Goal: Information Seeking & Learning: Learn about a topic

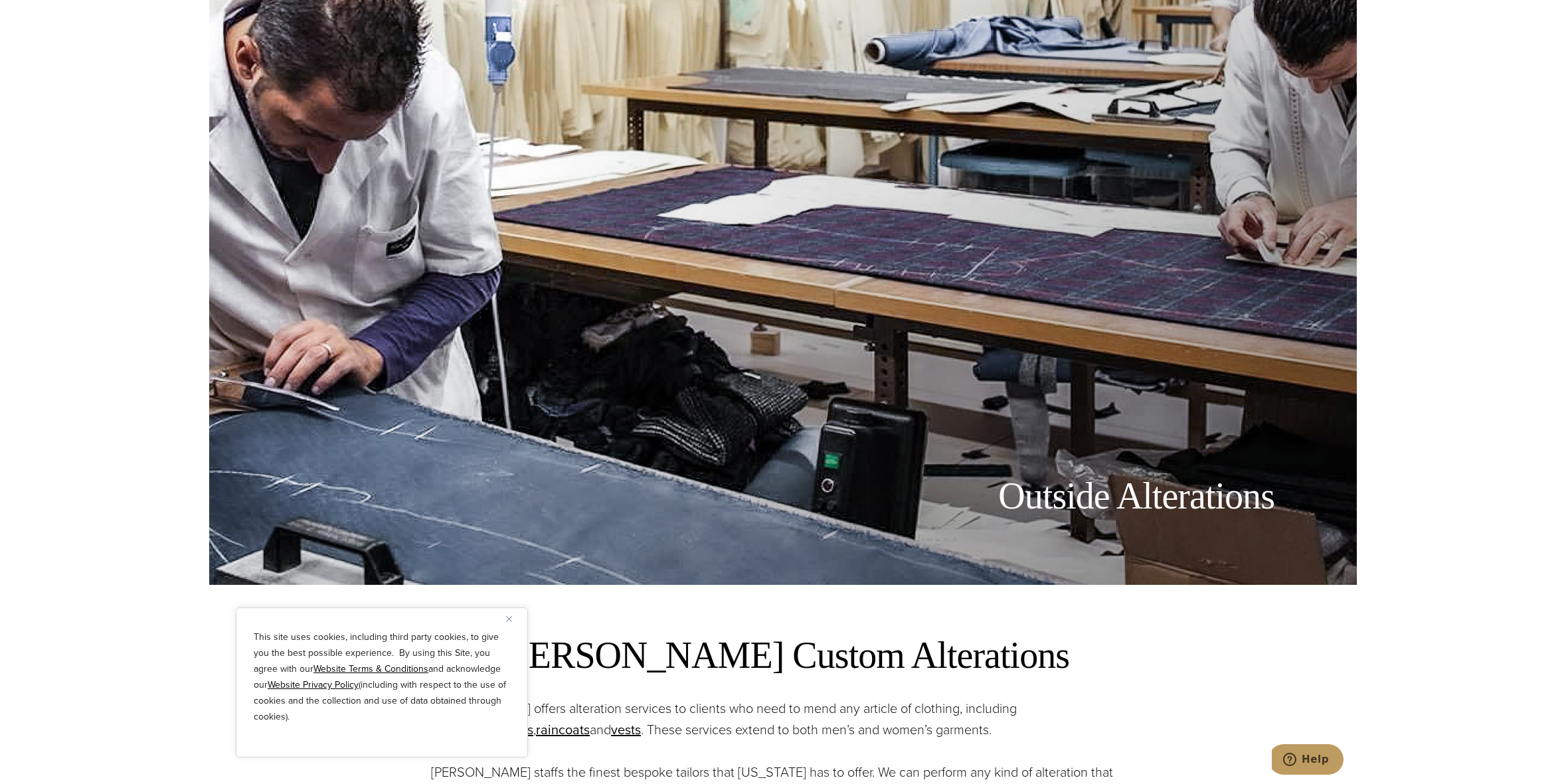
scroll to position [531, 0]
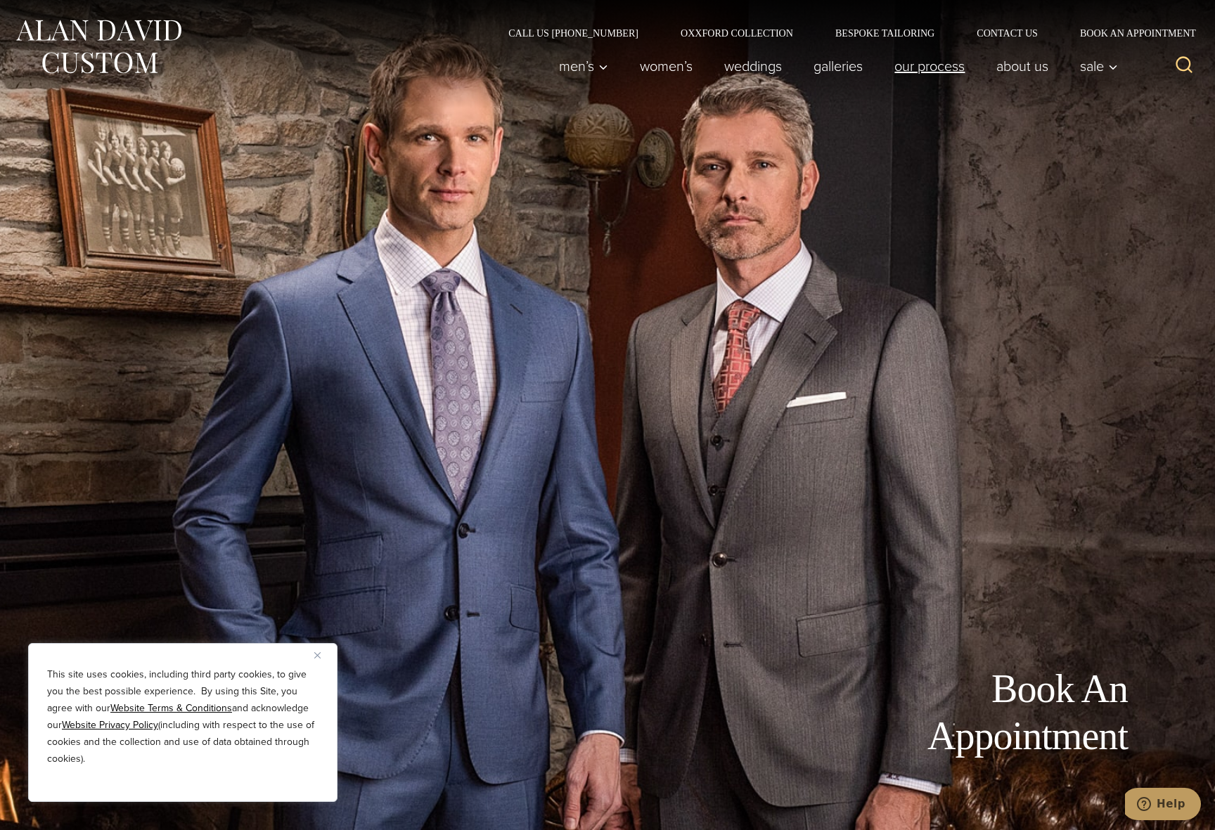
click at [919, 72] on link "Our Process" at bounding box center [930, 66] width 102 height 28
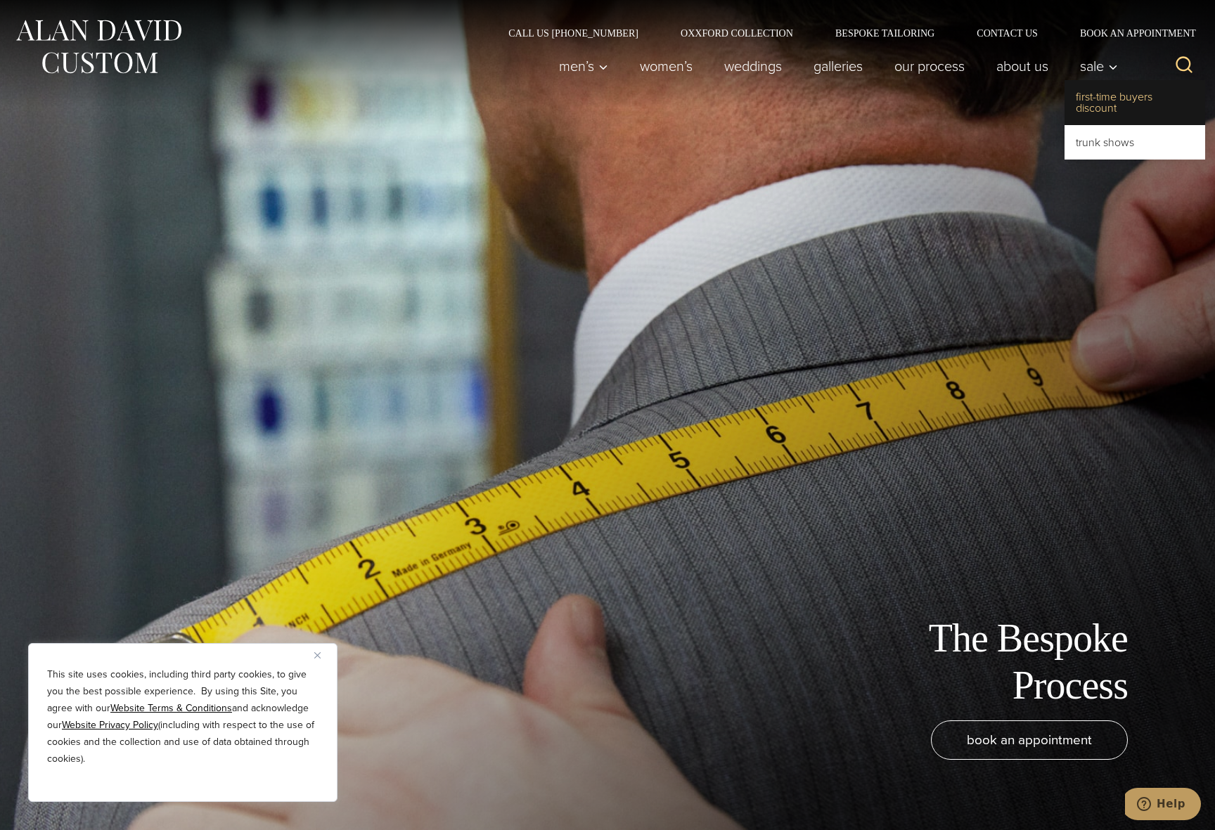
click at [1115, 114] on link "First-Time Buyers Discount" at bounding box center [1134, 102] width 141 height 45
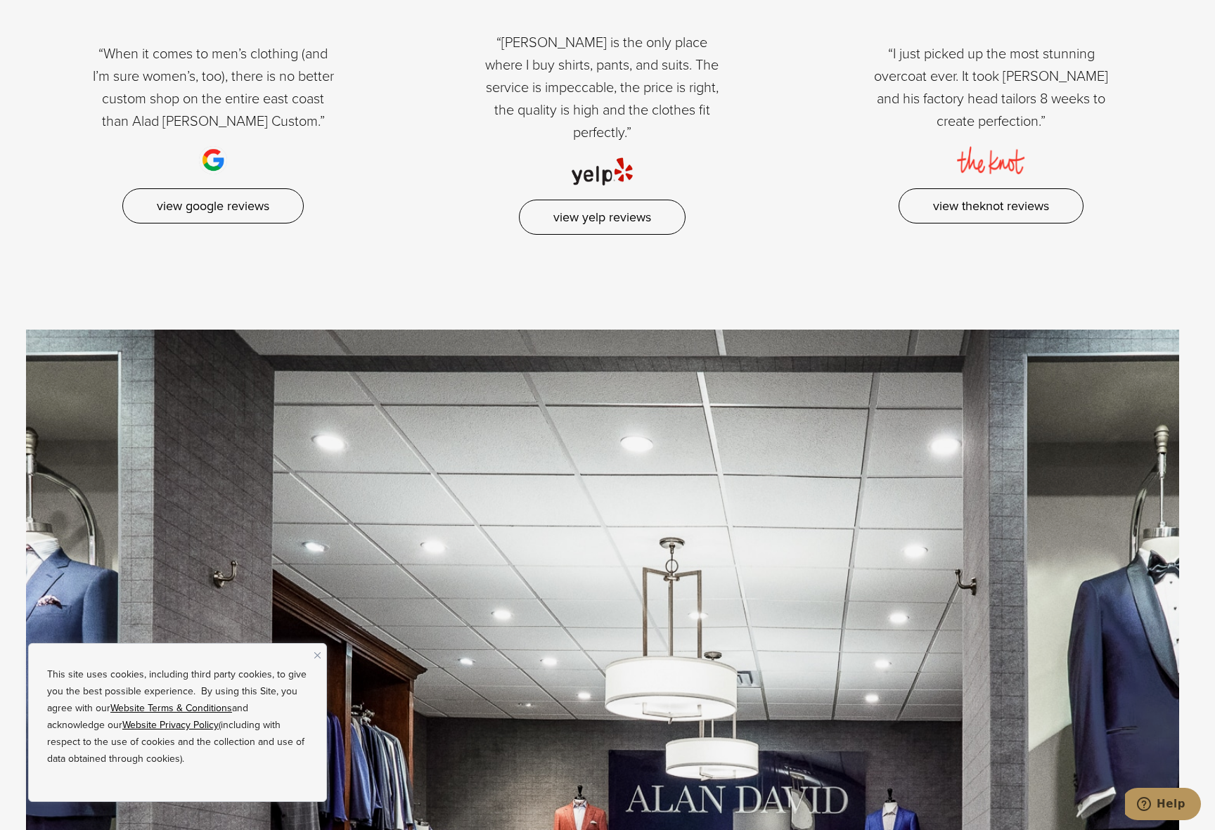
scroll to position [2374, 0]
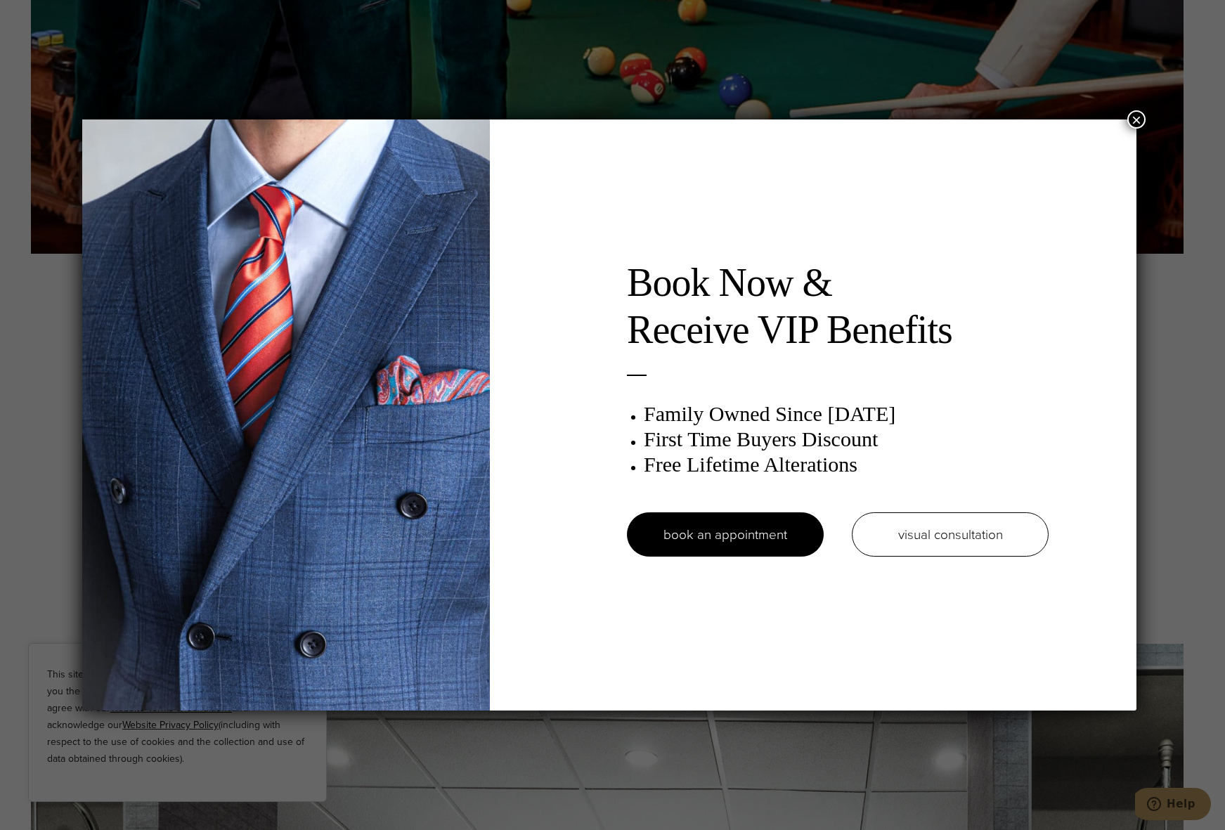
drag, startPoint x: 1134, startPoint y: 119, endPoint x: 1176, endPoint y: 187, distance: 79.2
click at [1135, 119] on button "×" at bounding box center [1136, 119] width 18 height 18
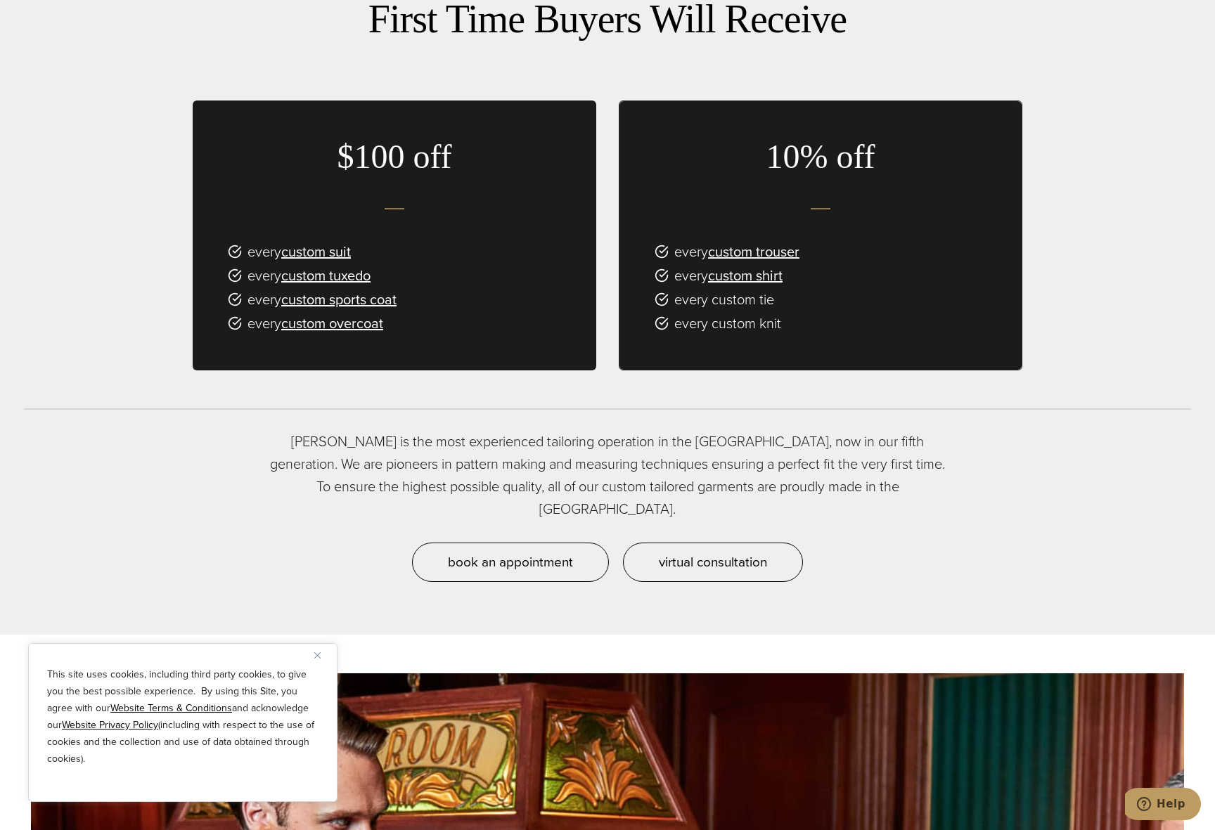
scroll to position [0, 0]
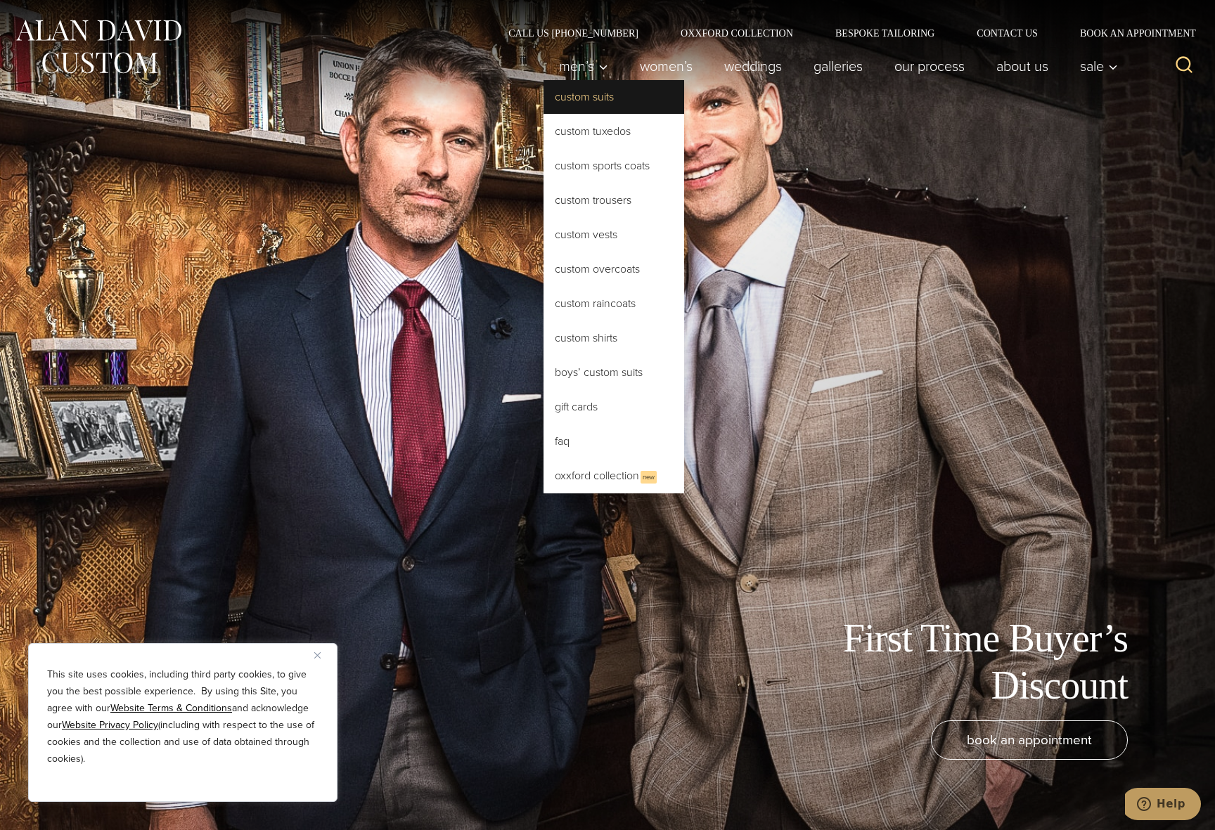
click at [595, 100] on link "Custom Suits" at bounding box center [613, 97] width 141 height 34
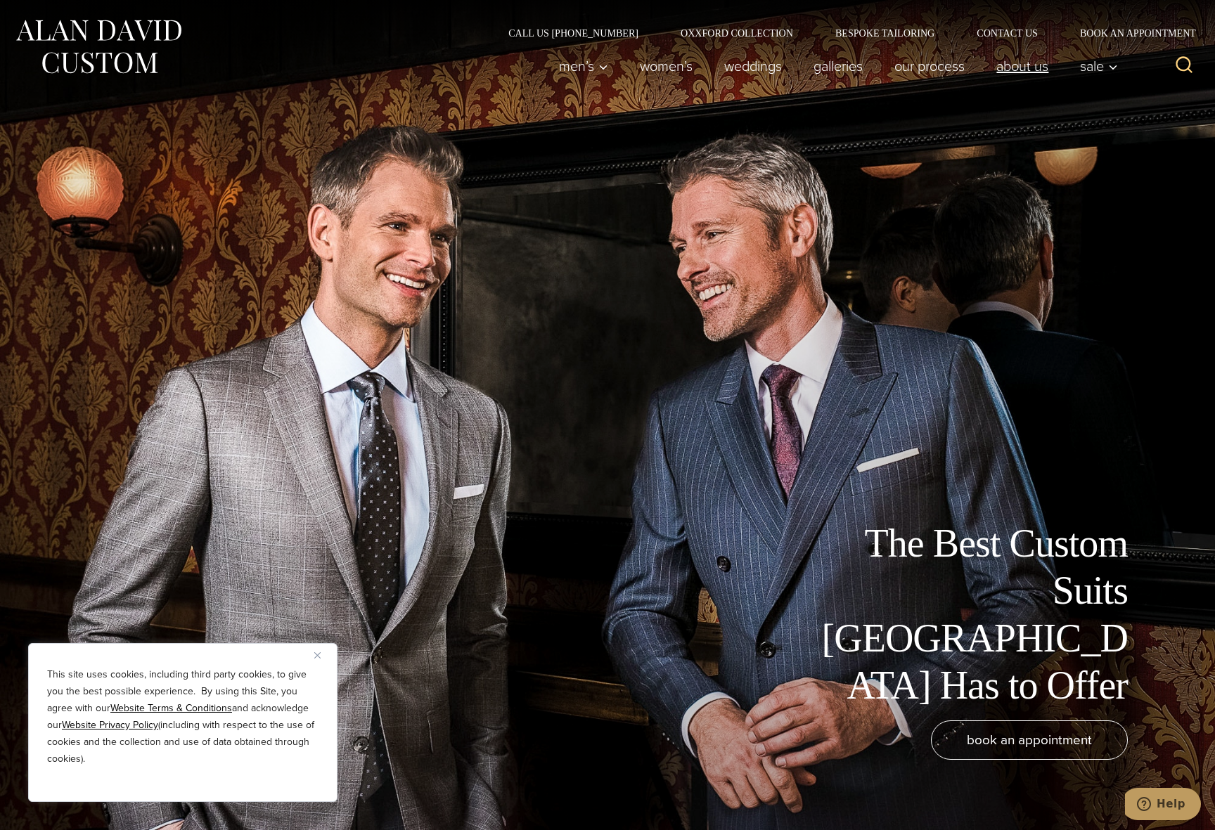
click at [1018, 64] on link "About Us" at bounding box center [1023, 66] width 84 height 28
click at [1015, 23] on div "Call Us (212) 227-4040 Oxxford Collection Bespoke Tailoring Contact Us Book an …" at bounding box center [607, 19] width 1215 height 38
drag, startPoint x: 1011, startPoint y: 28, endPoint x: 1011, endPoint y: 5, distance: 23.2
click at [1011, 28] on link "Contact Us" at bounding box center [1006, 33] width 103 height 10
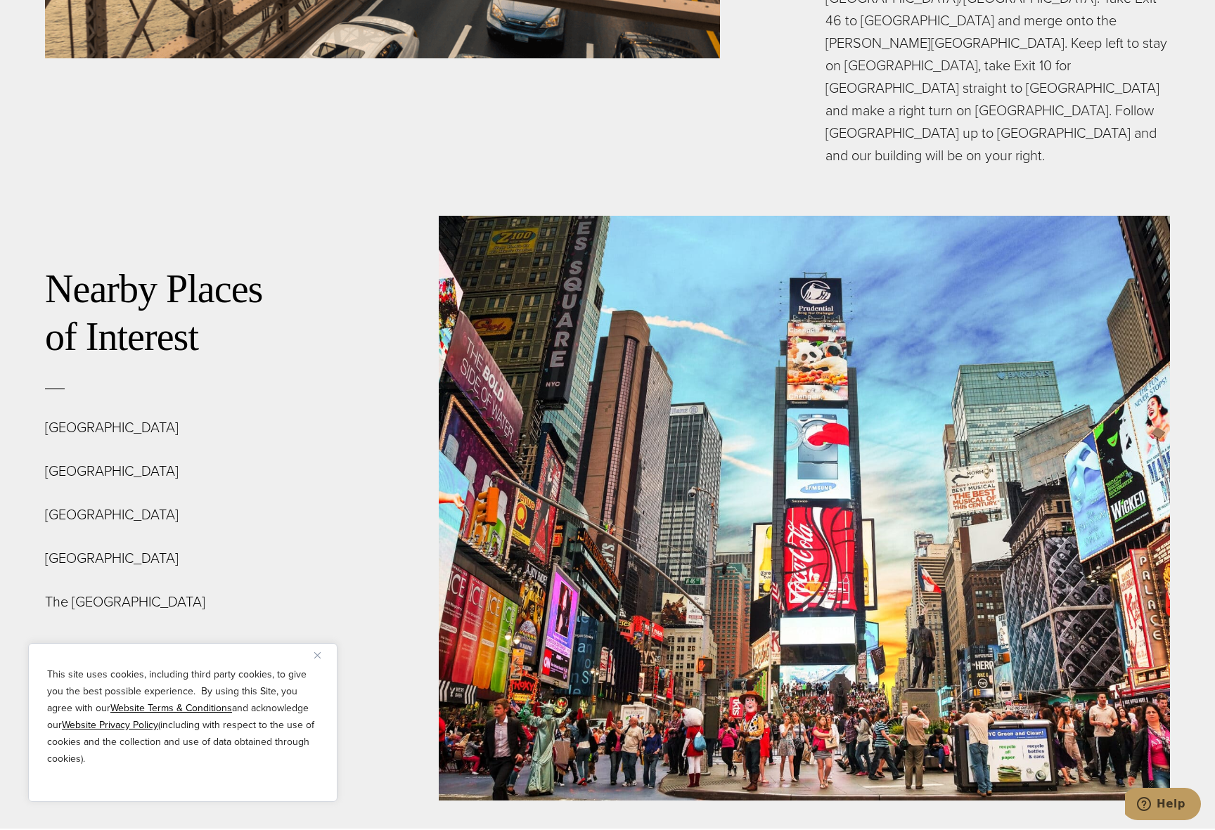
scroll to position [5342, 0]
